Goal: Navigation & Orientation: Find specific page/section

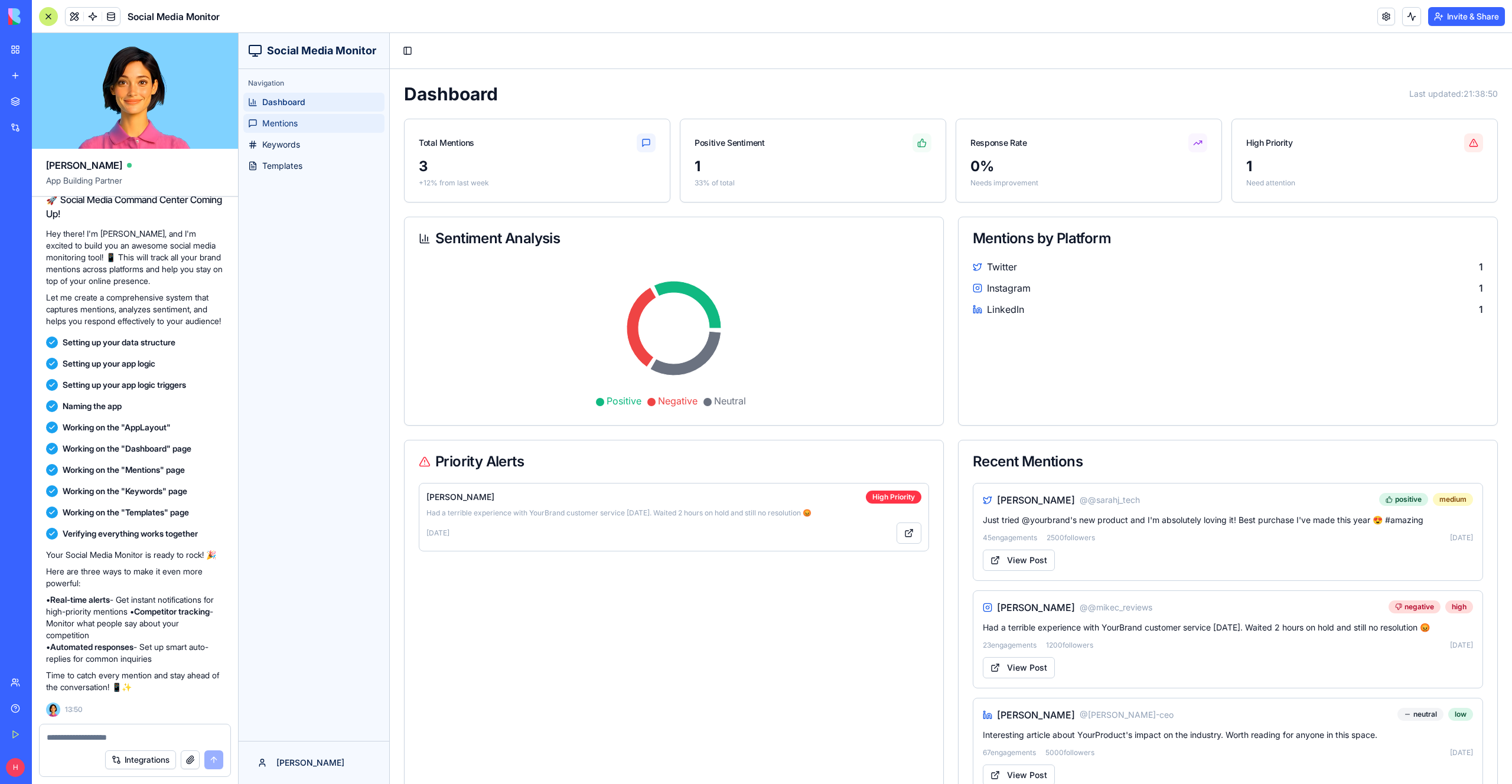
click at [294, 122] on span "Mentions" at bounding box center [280, 123] width 36 height 12
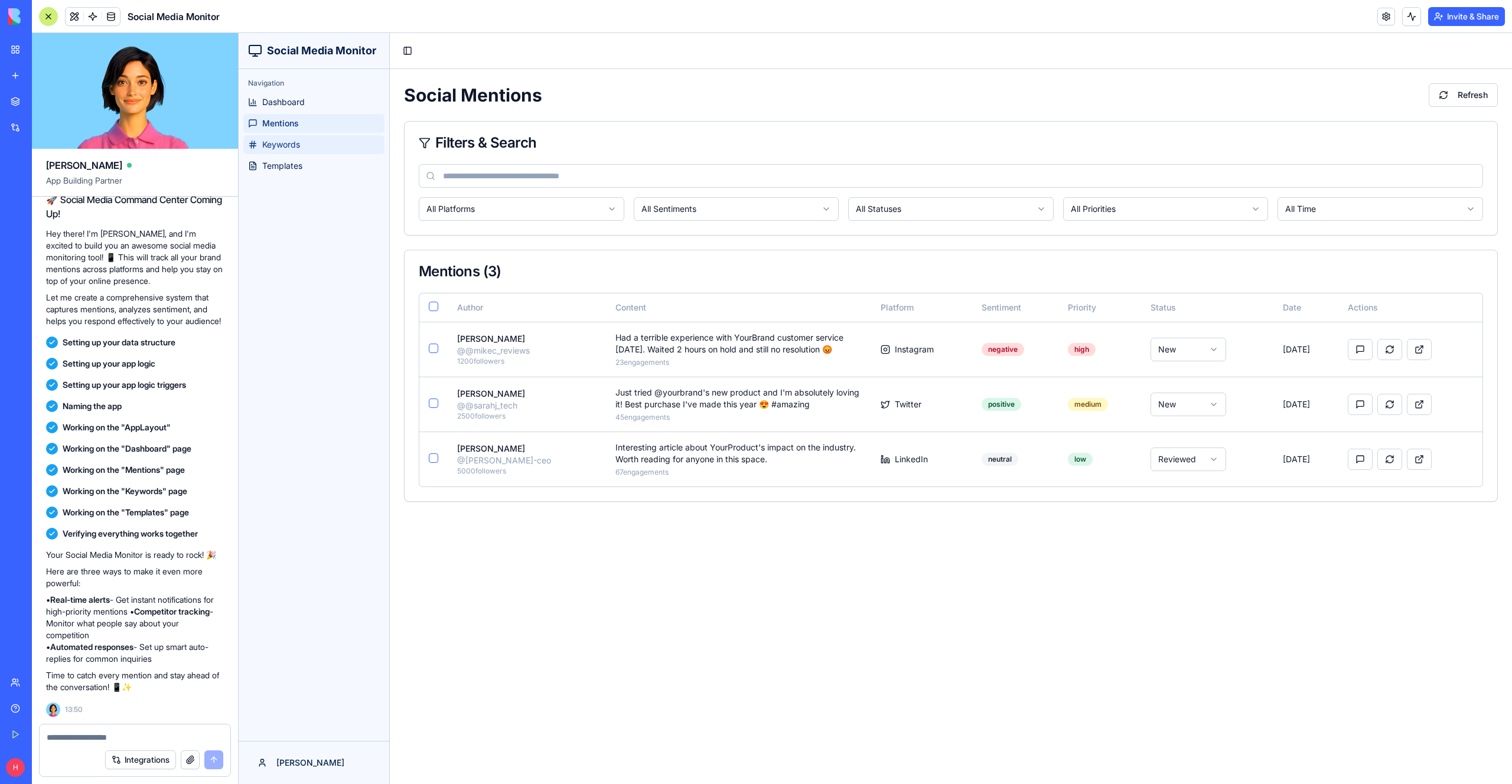
click at [371, 149] on link "Keywords" at bounding box center [314, 145] width 141 height 19
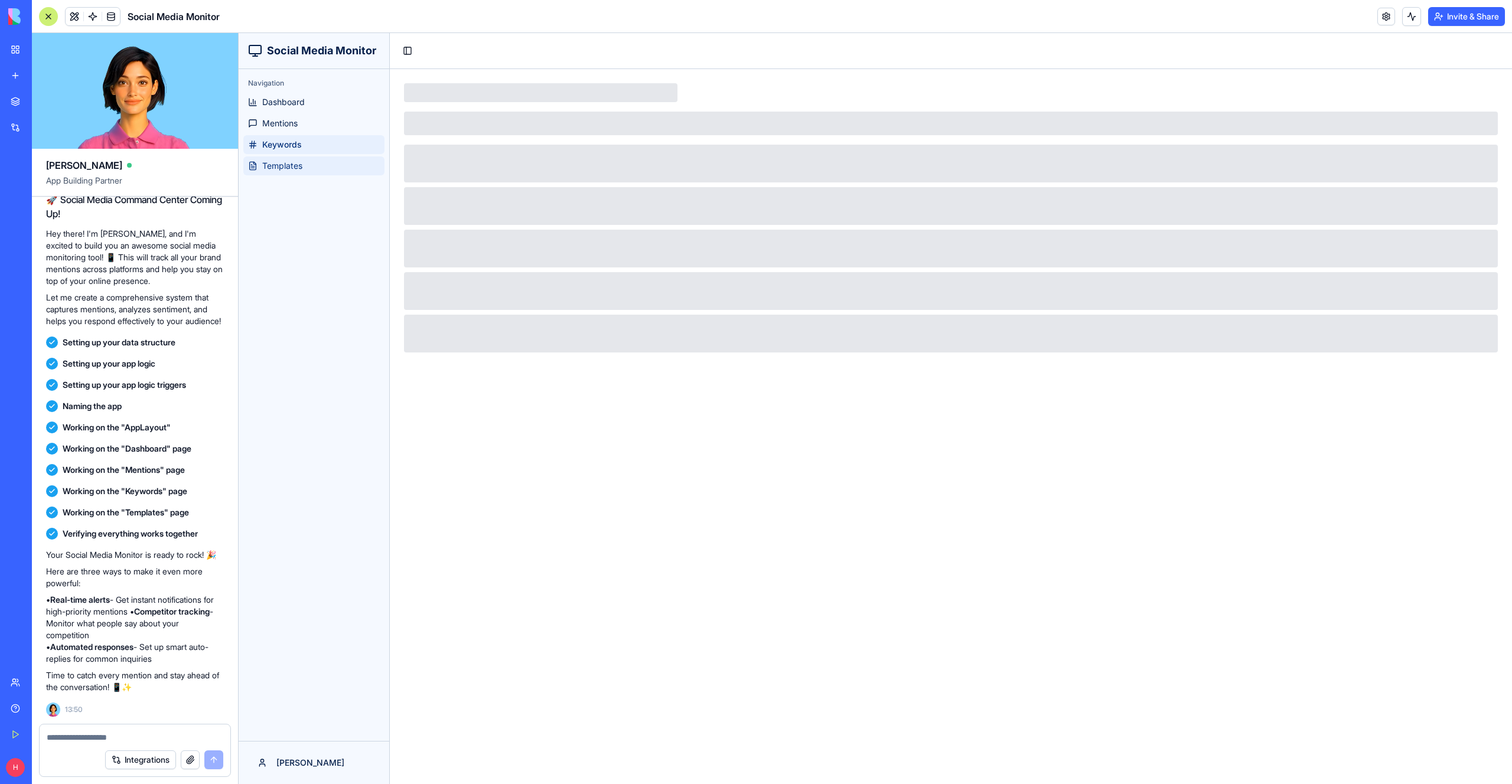
click at [357, 170] on link "Templates" at bounding box center [314, 166] width 141 height 19
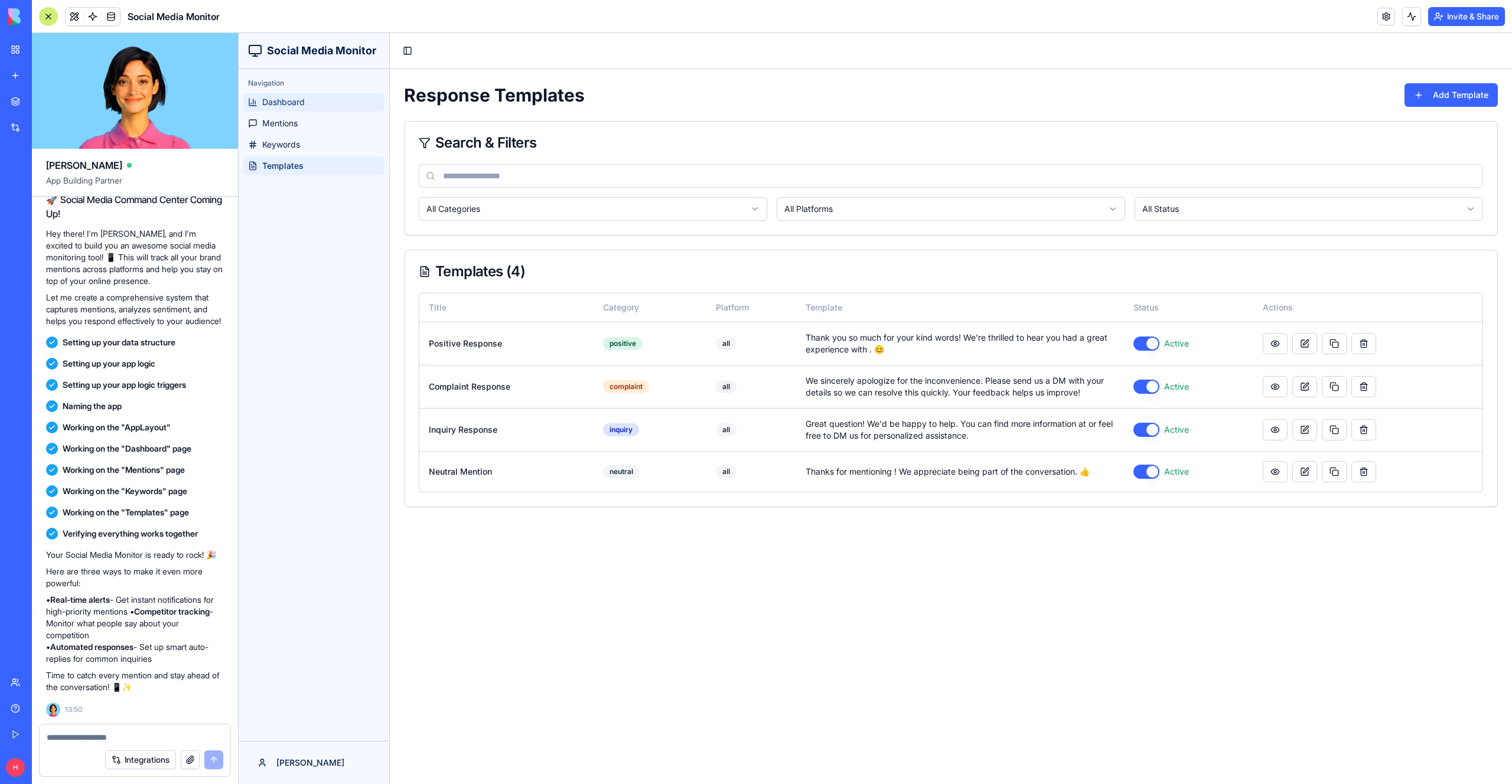
click at [329, 102] on link "Dashboard" at bounding box center [314, 102] width 141 height 19
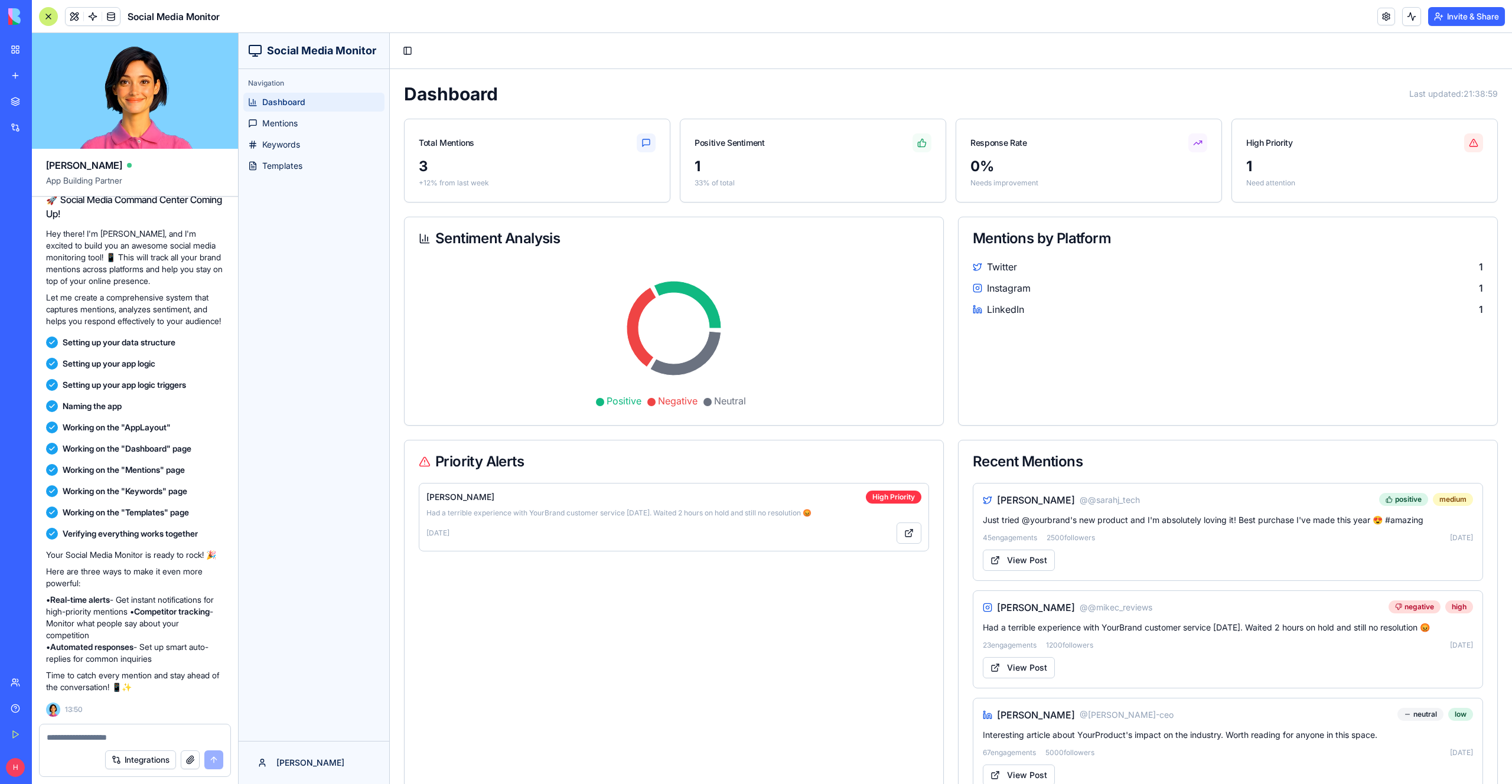
scroll to position [41, 0]
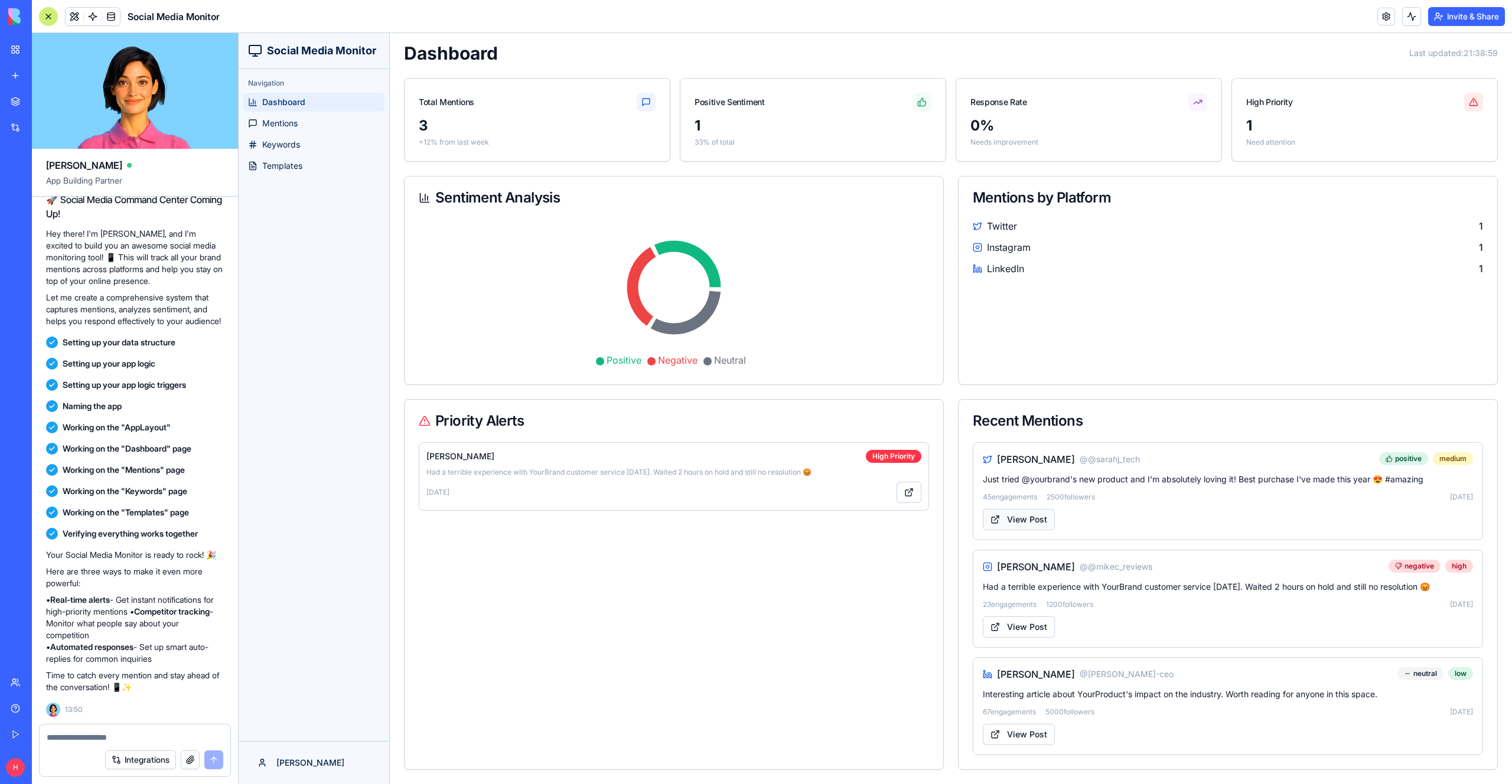
click at [1038, 523] on link "View Post" at bounding box center [1018, 519] width 72 height 21
